Goal: Use online tool/utility: Utilize a website feature to perform a specific function

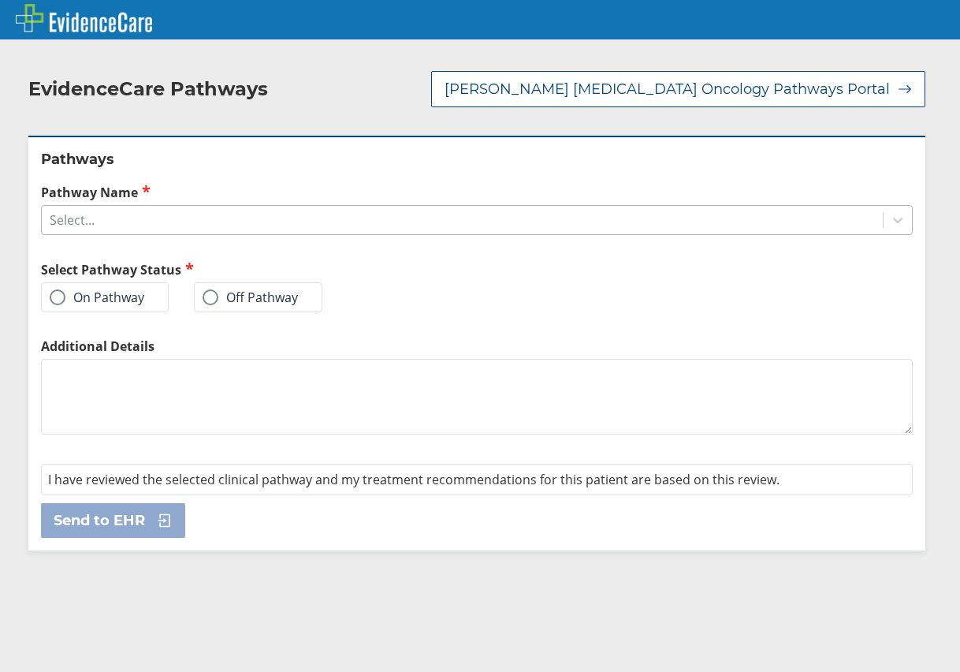
click at [105, 207] on div "Select..." at bounding box center [462, 220] width 841 height 27
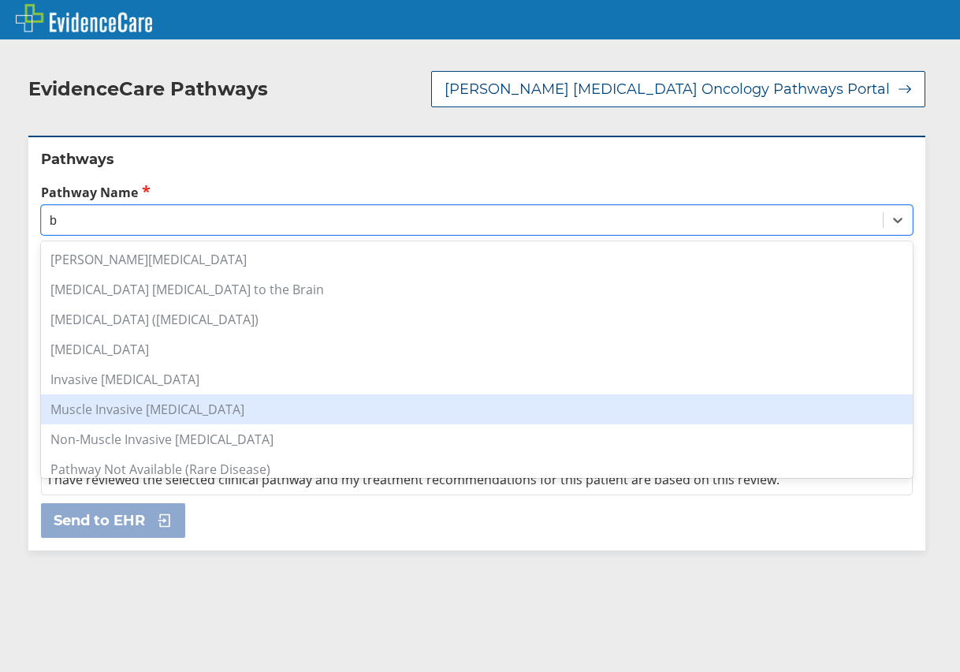
click at [117, 394] on div "Muscle Invasive [MEDICAL_DATA]" at bounding box center [477, 409] width 872 height 30
type input "b"
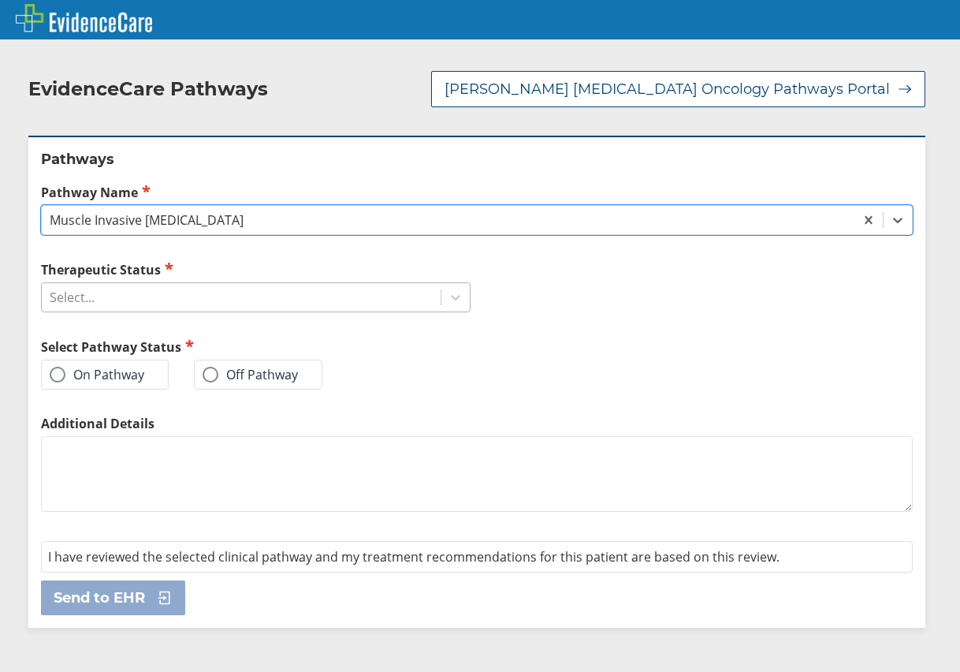
click at [95, 284] on div "Select..." at bounding box center [241, 297] width 399 height 27
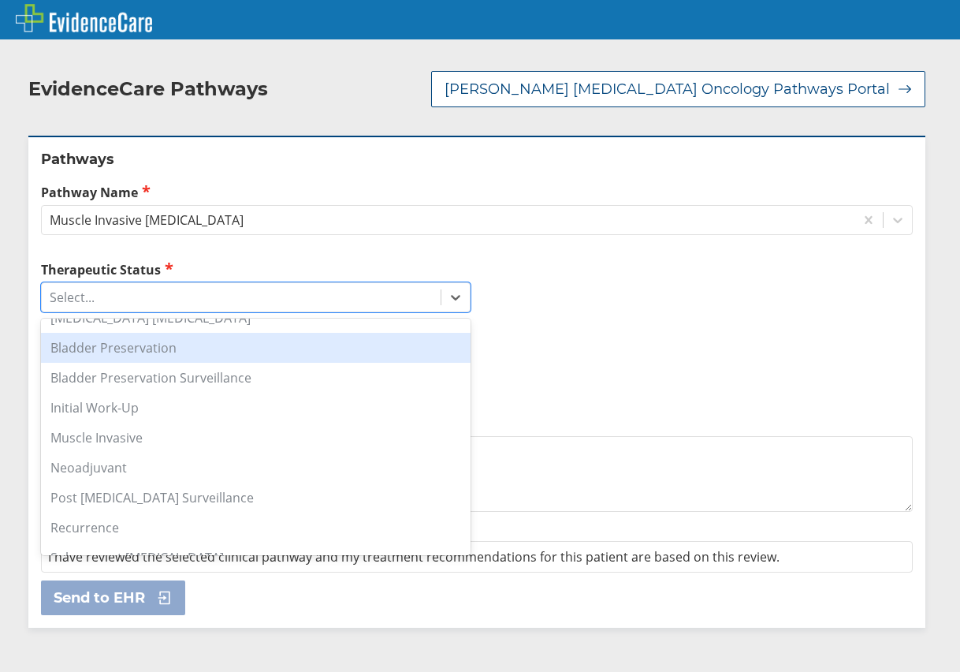
scroll to position [159, 0]
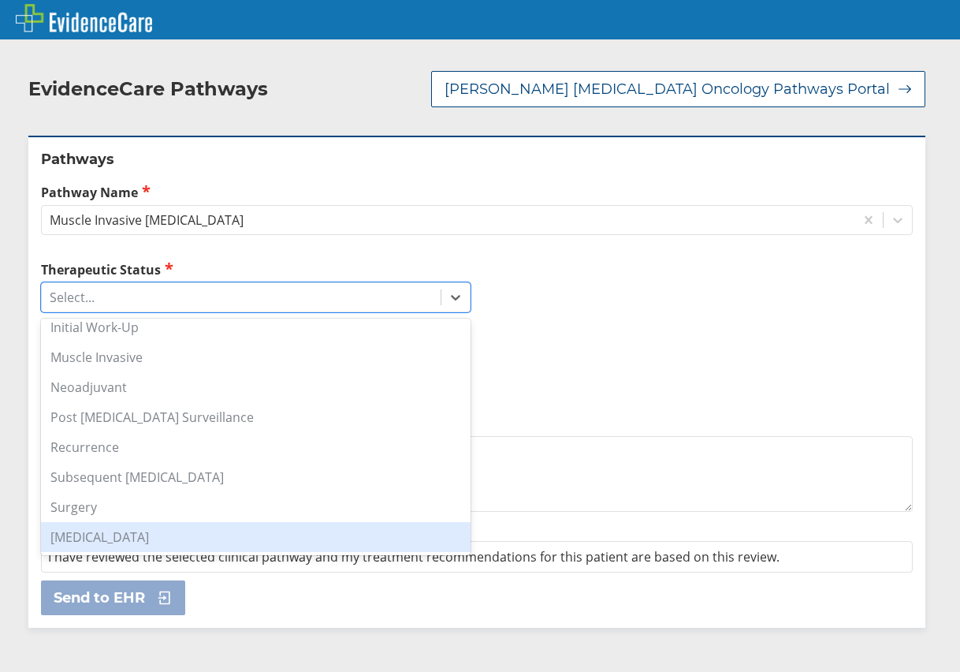
click at [111, 522] on div "[MEDICAL_DATA]" at bounding box center [256, 537] width 430 height 30
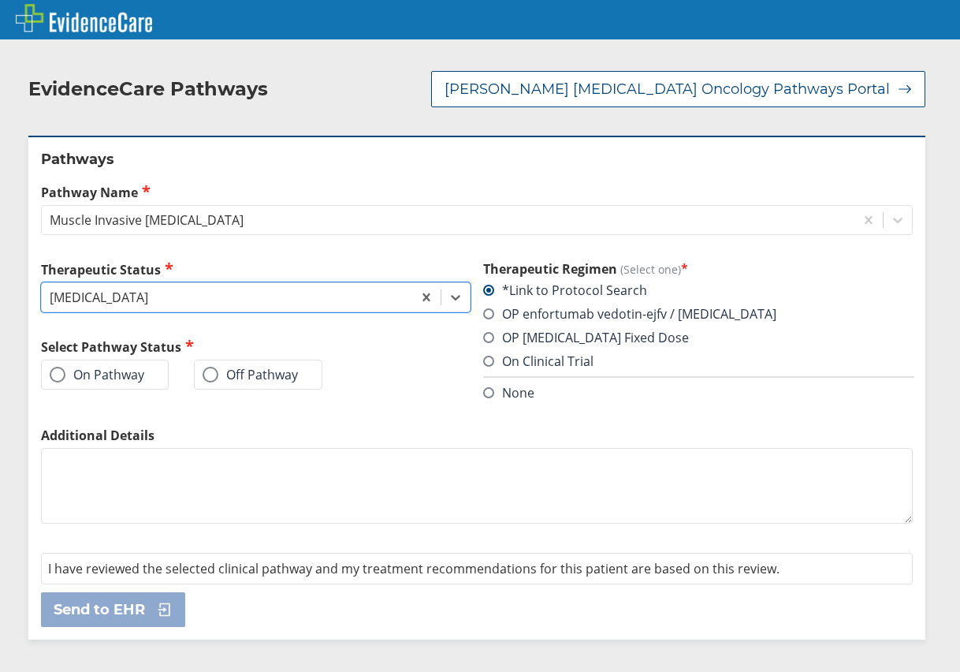
click at [57, 367] on span at bounding box center [58, 375] width 16 height 16
click at [0, 0] on input "On Pathway" at bounding box center [0, 0] width 0 height 0
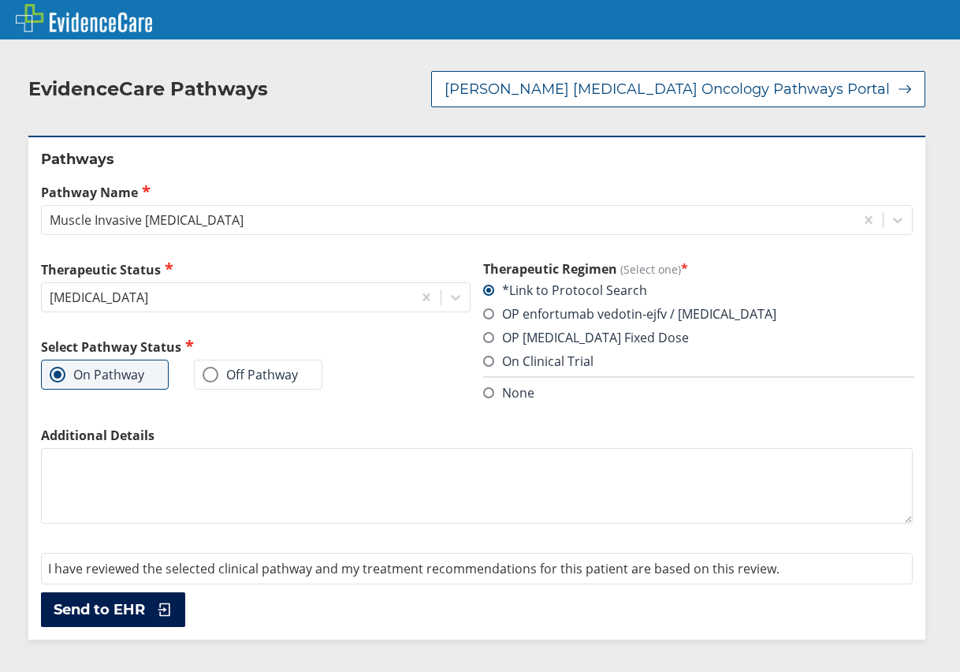
click at [111, 600] on span "Send to EHR" at bounding box center [99, 609] width 91 height 19
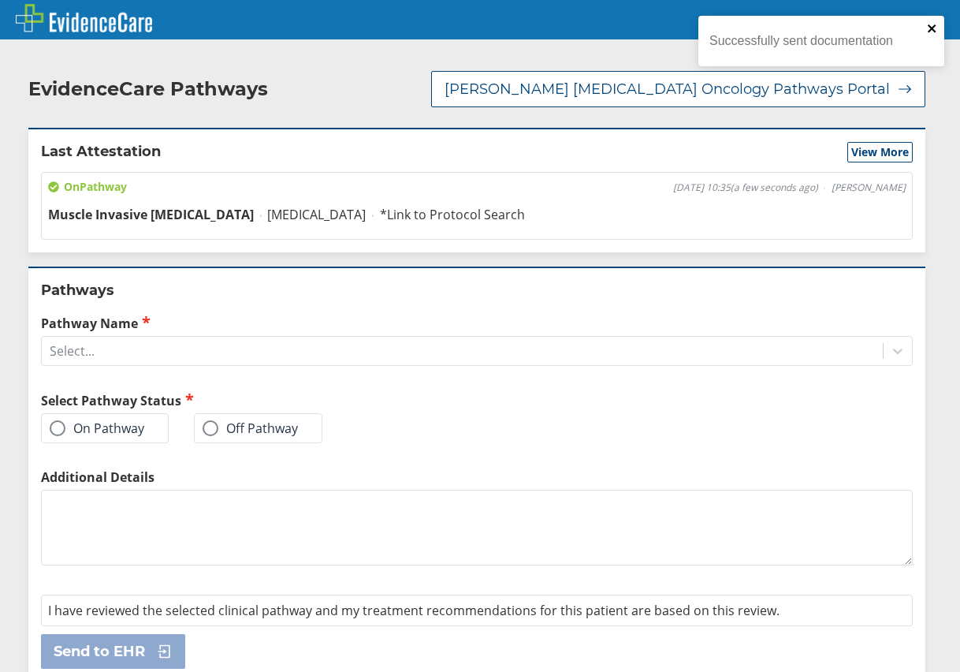
click at [931, 28] on icon "close" at bounding box center [932, 28] width 8 height 8
